Goal: Browse casually: Explore the website without a specific task or goal

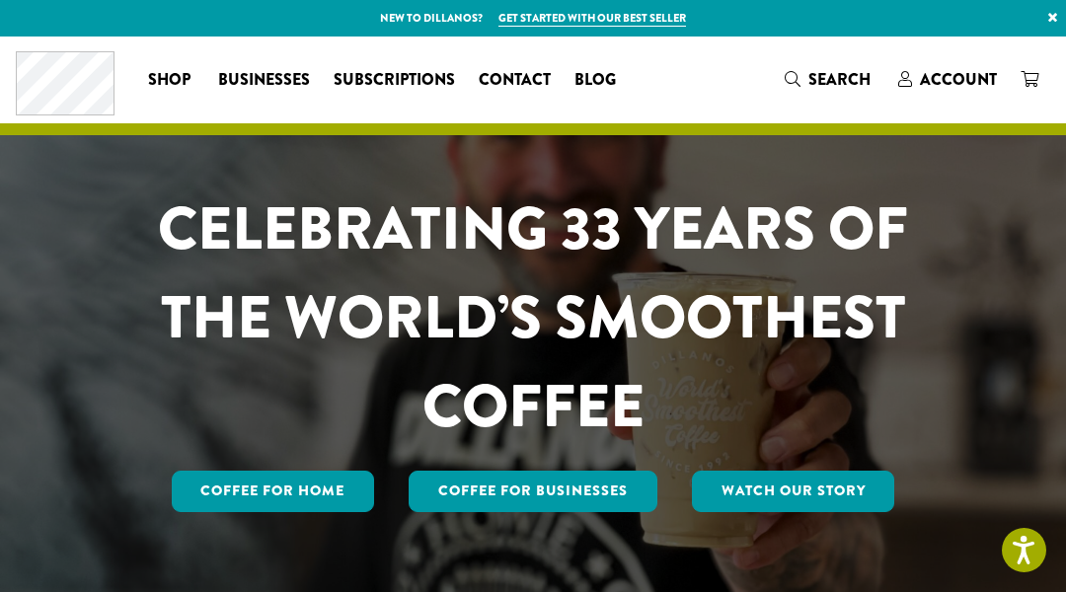
scroll to position [5551, 0]
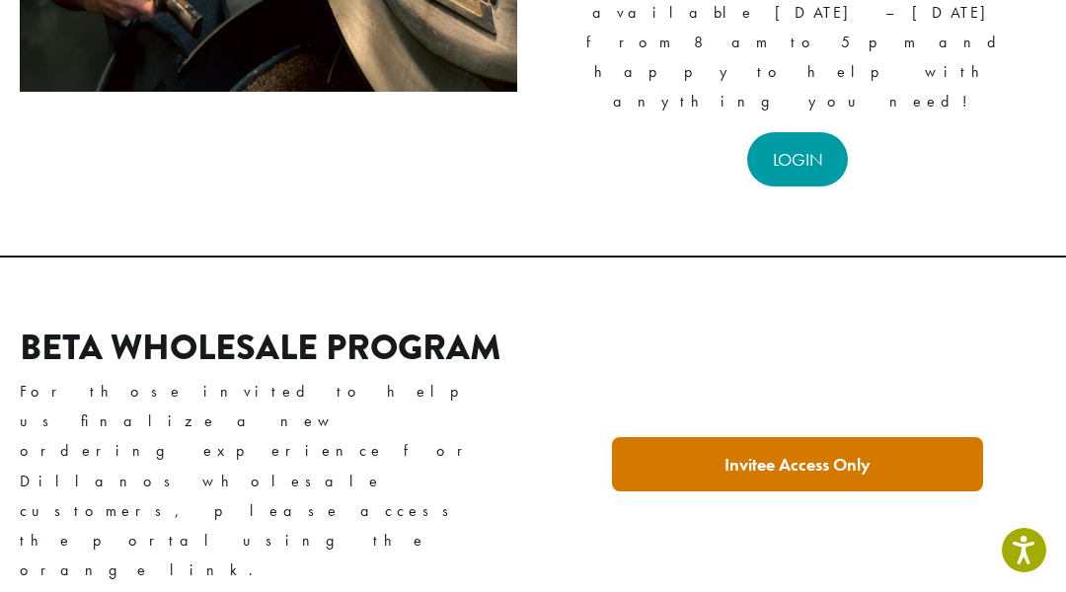
scroll to position [772, 0]
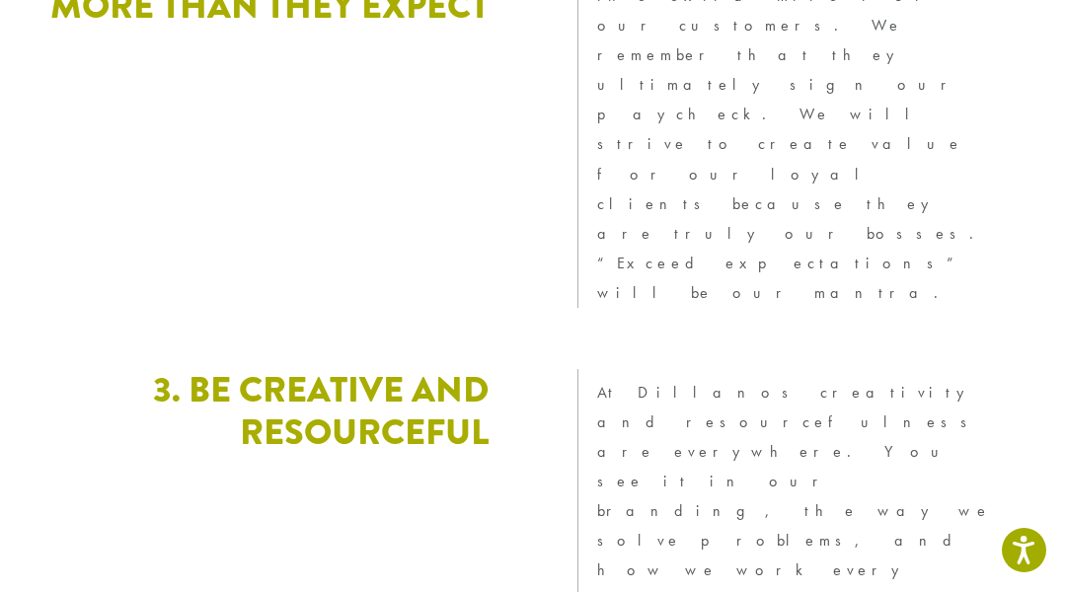
scroll to position [5328, 0]
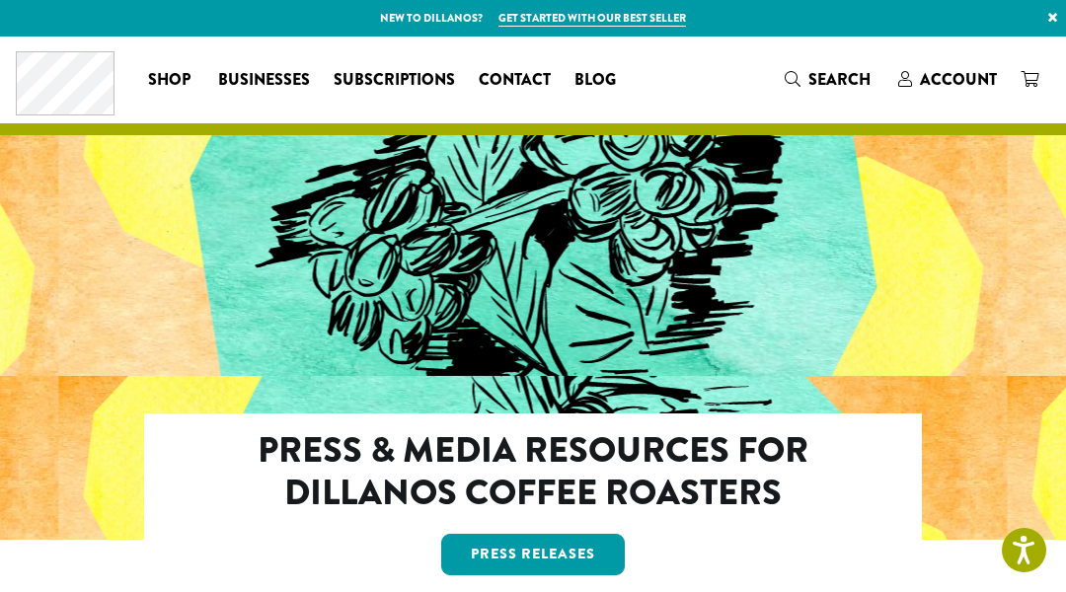
scroll to position [2859, 0]
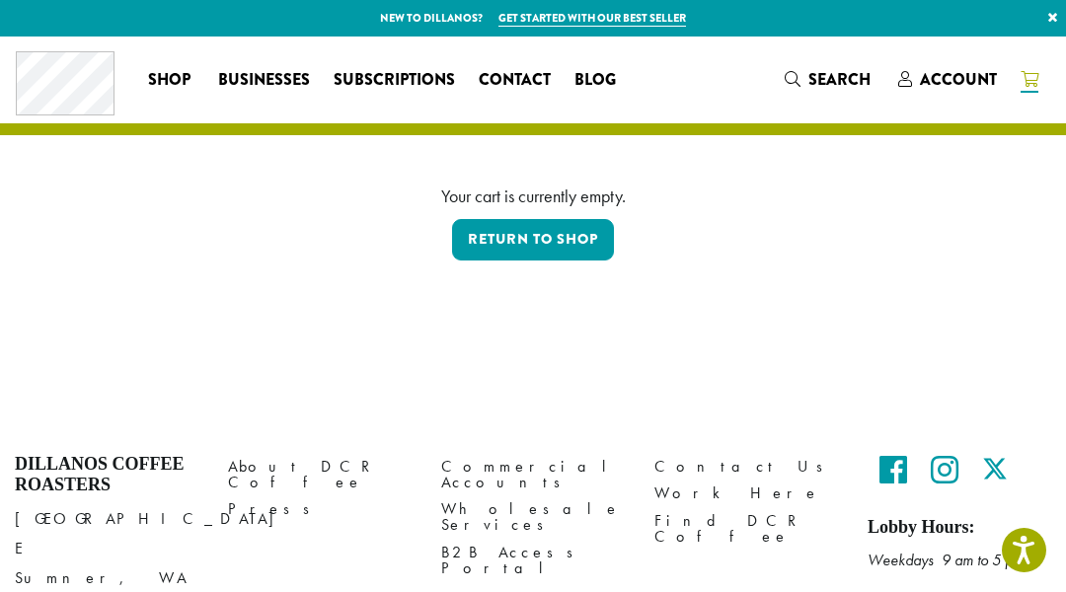
scroll to position [101, 0]
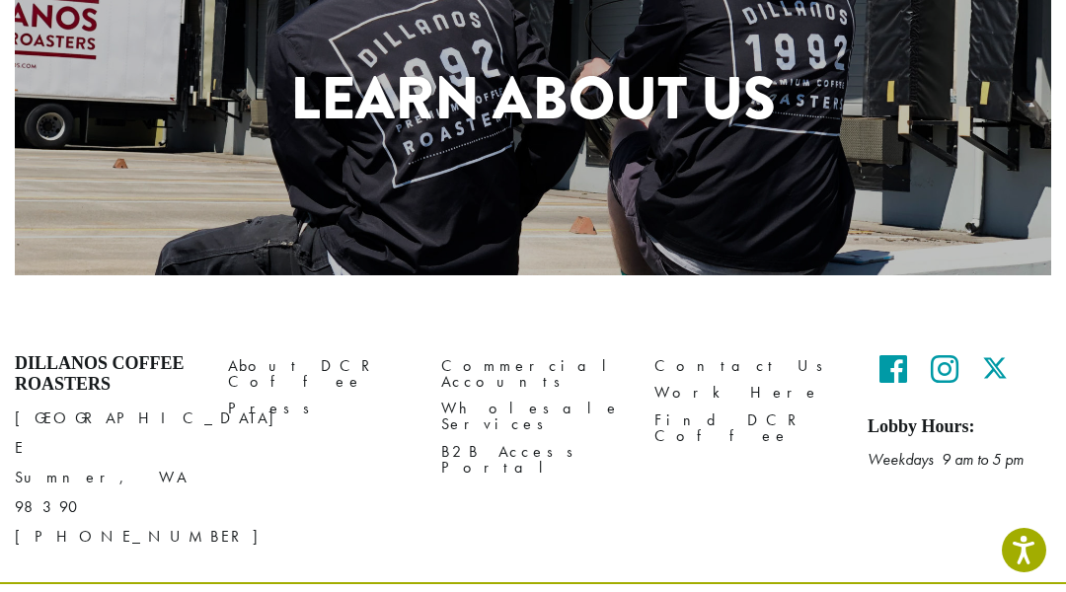
scroll to position [1052, 0]
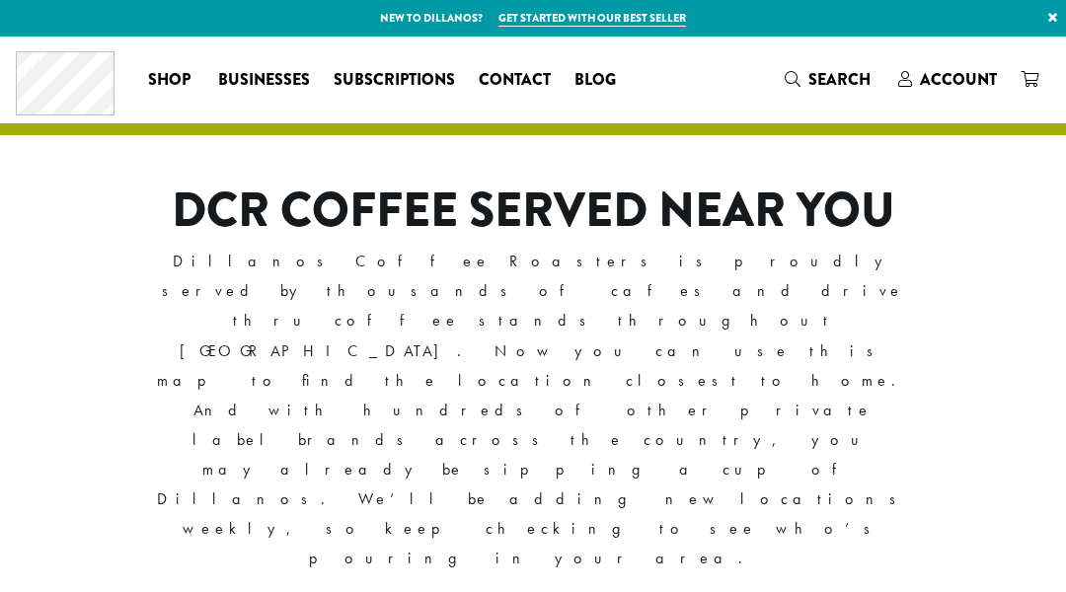
scroll to position [673, 0]
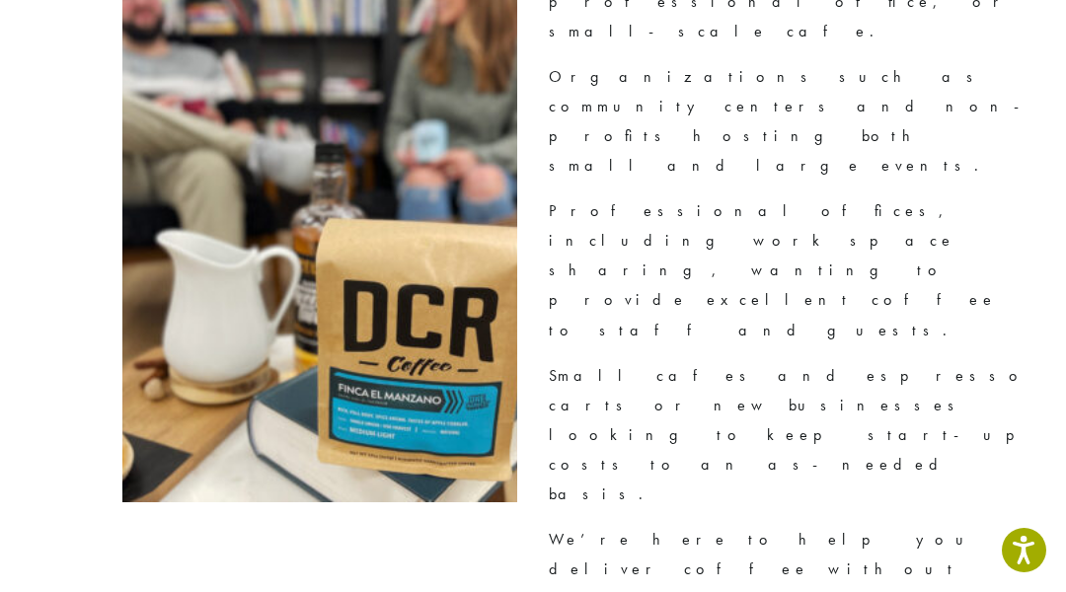
scroll to position [4245, 0]
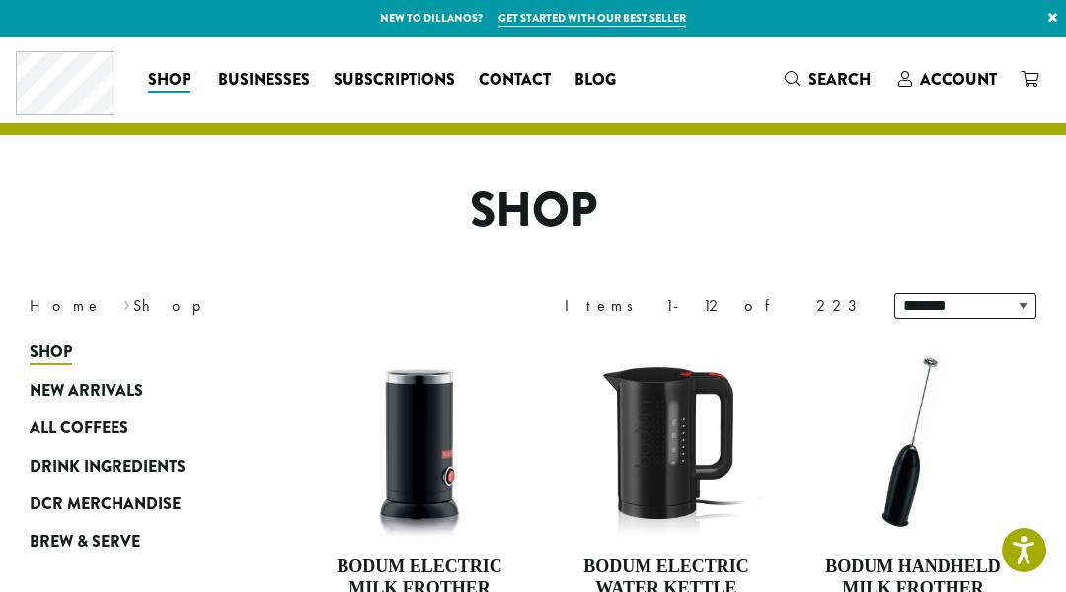
scroll to position [592, 0]
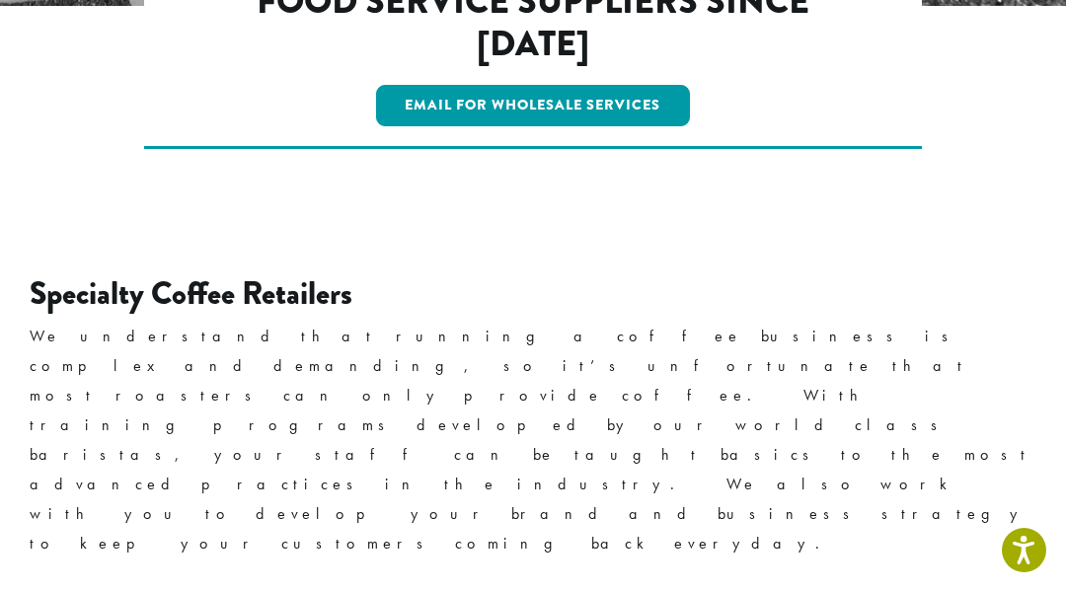
scroll to position [3676, 0]
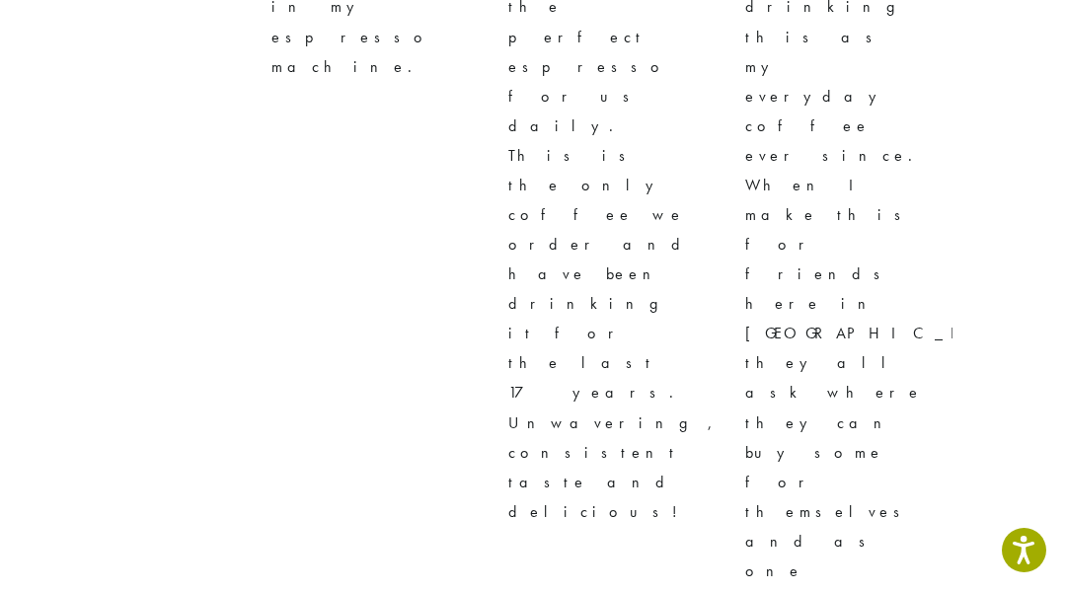
scroll to position [6074, 0]
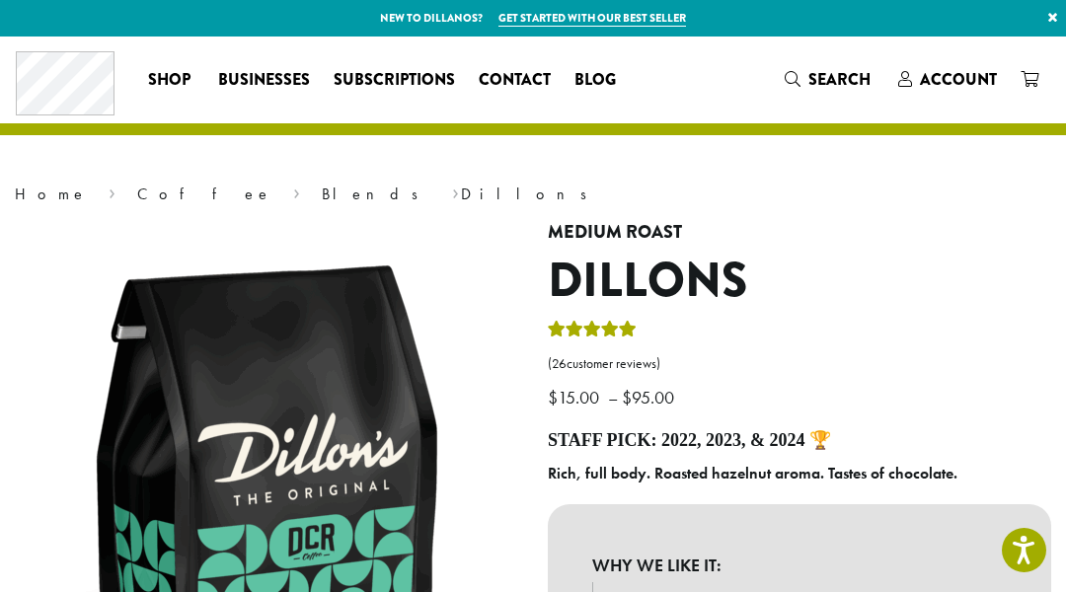
scroll to position [6074, 0]
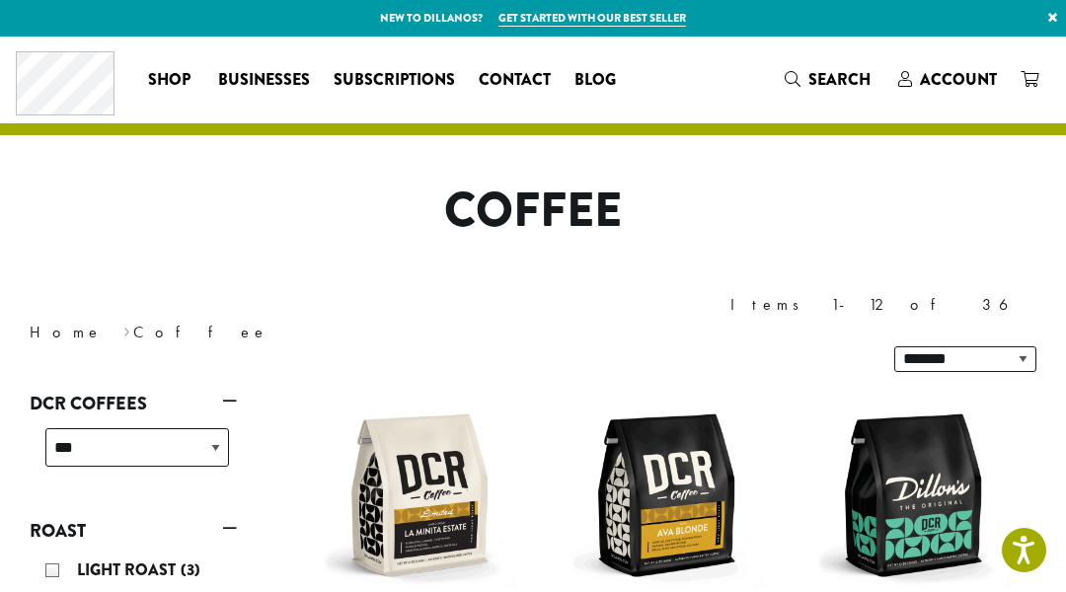
scroll to position [1877, 0]
